Goal: Obtain resource: Obtain resource

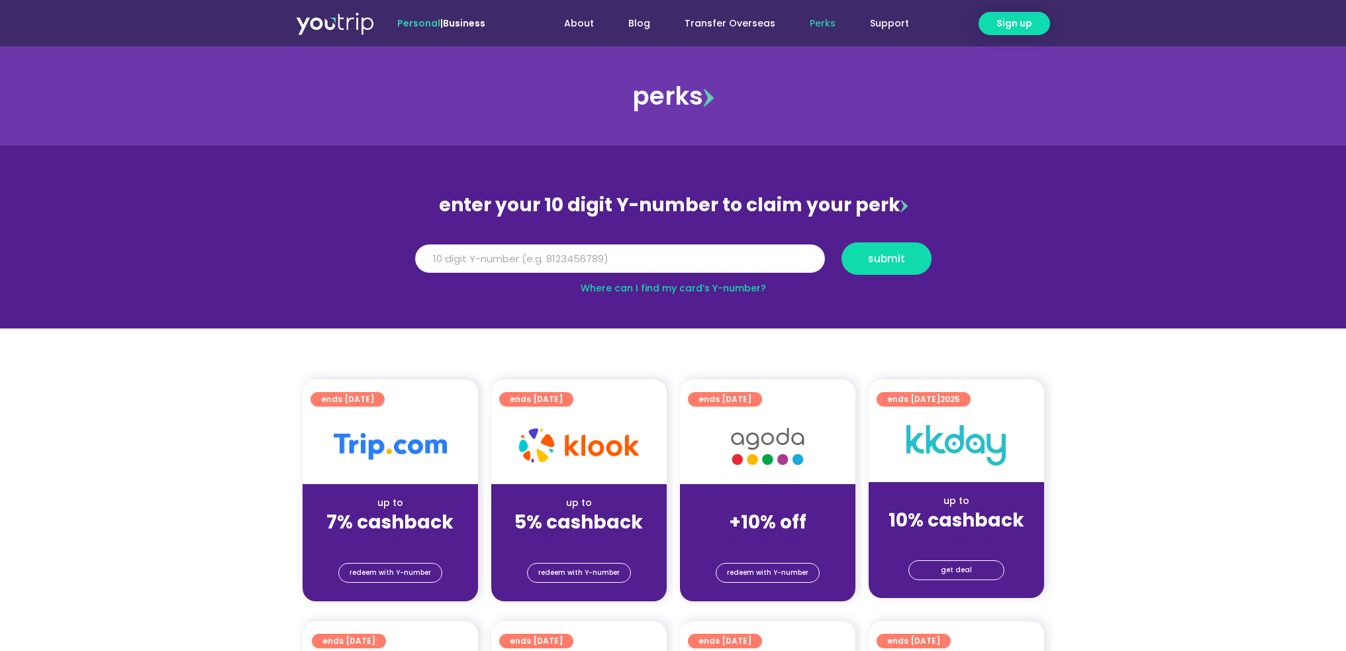
click at [659, 253] on input "Y Number" at bounding box center [620, 258] width 410 height 29
type input "8127470560"
click at [904, 269] on button "submit" at bounding box center [886, 258] width 90 height 32
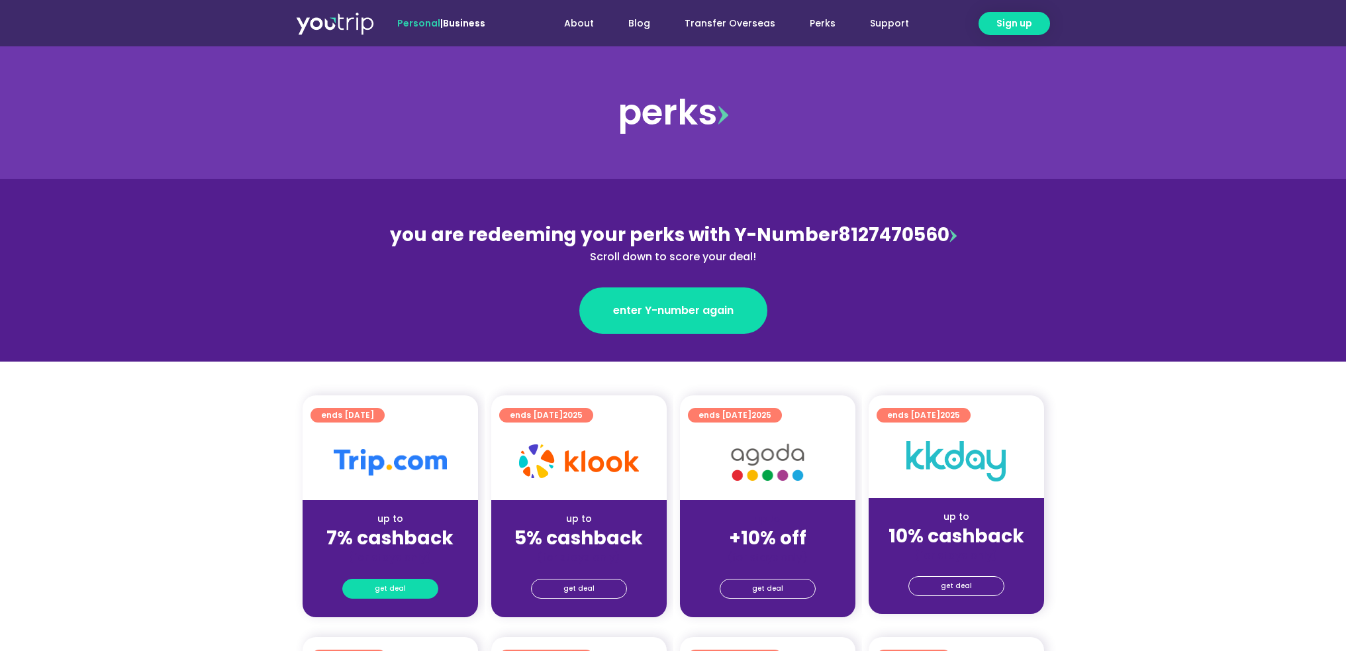
scroll to position [132, 0]
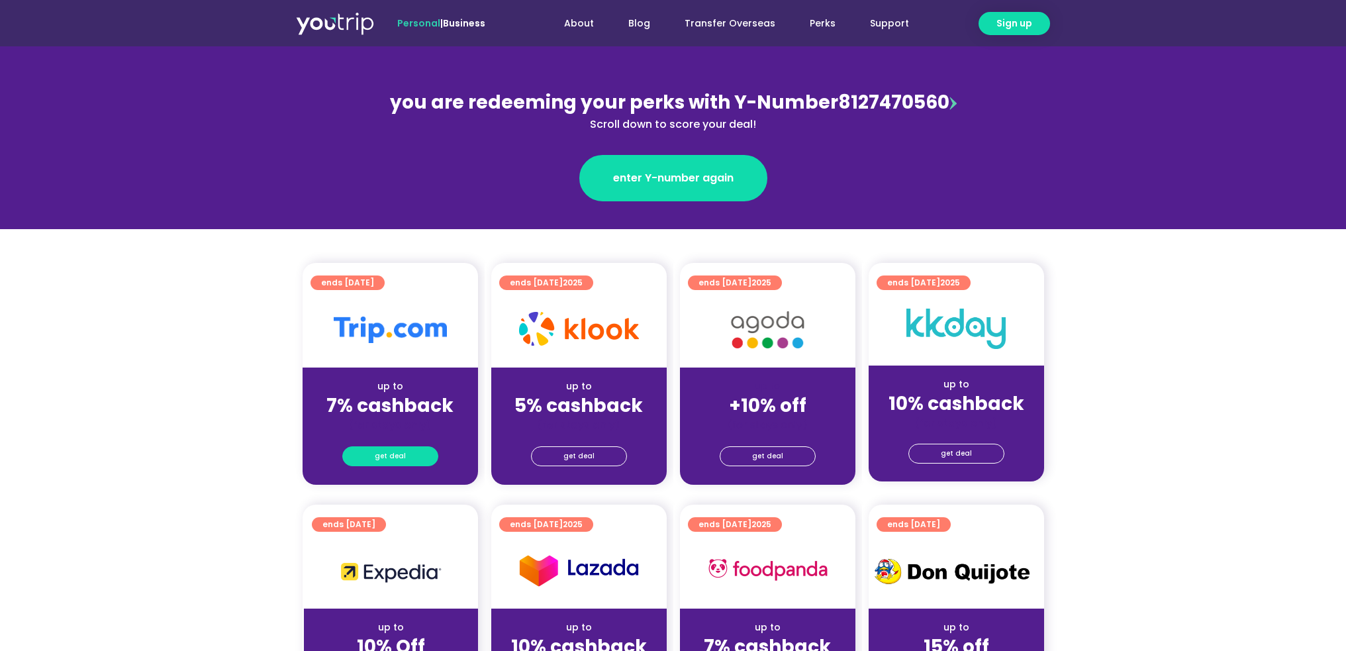
click at [402, 451] on span "get deal" at bounding box center [390, 456] width 31 height 19
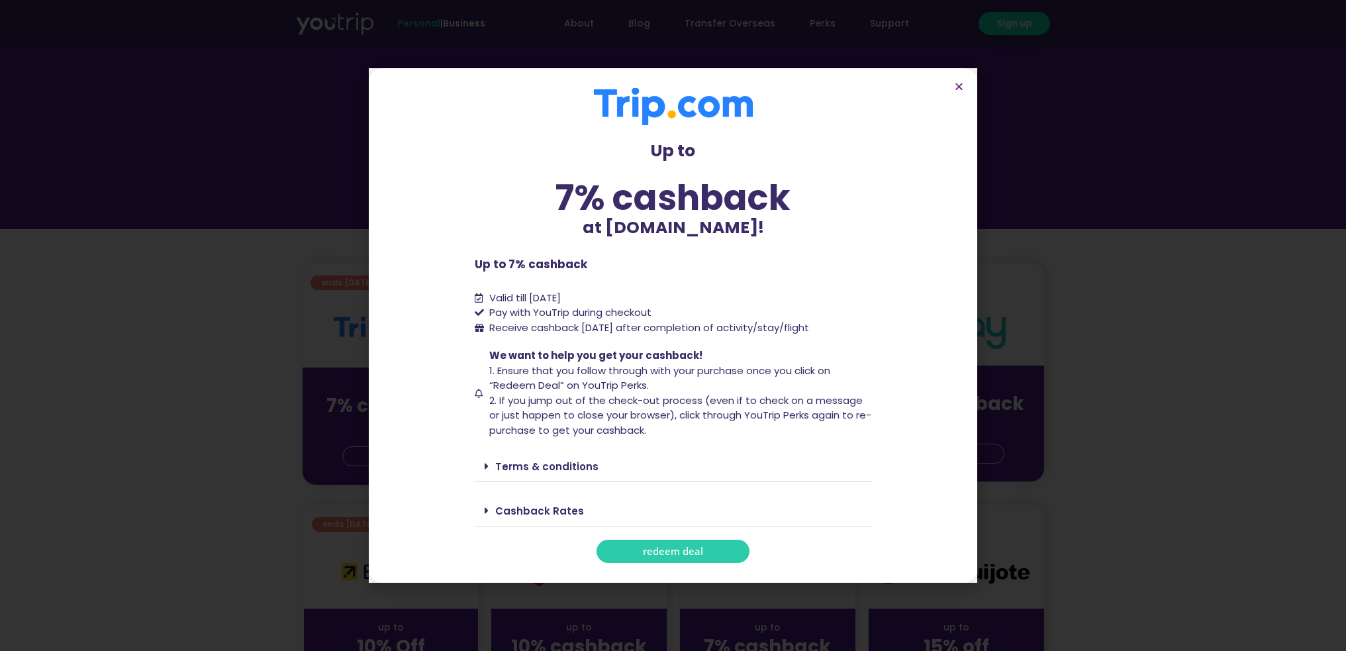
click at [686, 555] on span "redeem deal" at bounding box center [673, 551] width 60 height 10
